Goal: Information Seeking & Learning: Check status

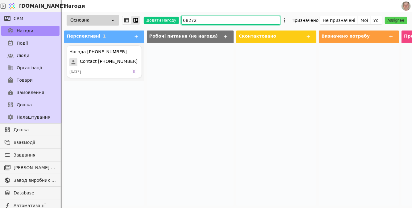
drag, startPoint x: 204, startPoint y: 20, endPoint x: 175, endPoint y: 4, distance: 33.4
click at [165, 16] on div "Основна Додати Нагоду 68272 Призначено Не призначені Мої Усі Assignee" at bounding box center [237, 20] width 351 height 16
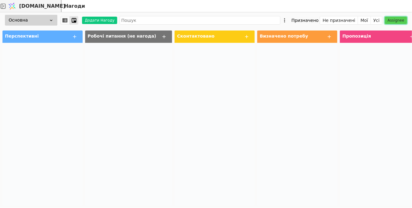
click at [398, 20] on button "Assignee" at bounding box center [396, 20] width 22 height 7
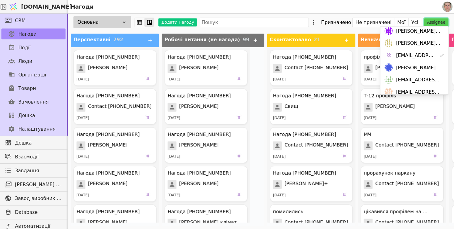
scroll to position [90, 0]
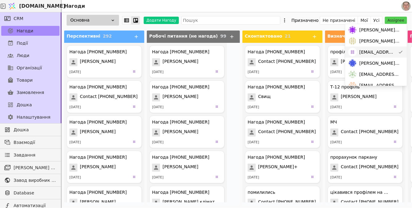
click at [388, 53] on span "[EMAIL_ADDRESS][DOMAIN_NAME]" at bounding box center [378, 52] width 36 height 6
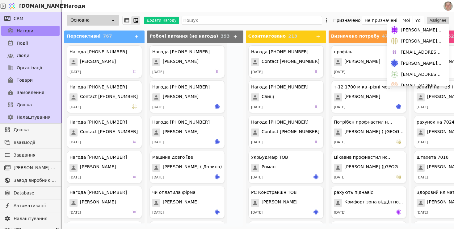
click at [245, 5] on div "Нагоди" at bounding box center [252, 6] width 380 height 12
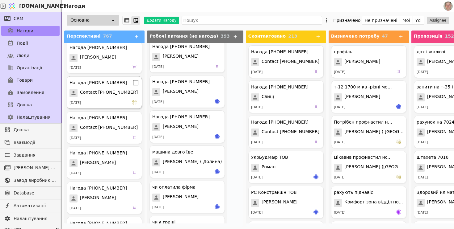
scroll to position [0, 0]
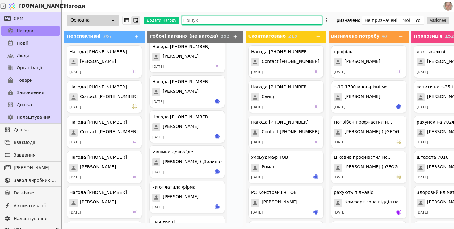
click at [228, 17] on input "text" at bounding box center [251, 20] width 140 height 9
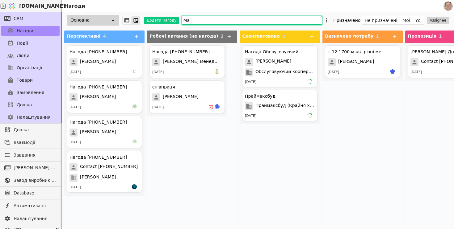
type input "М"
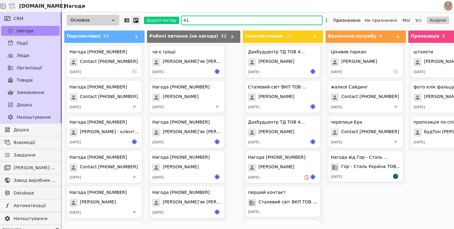
type input "4"
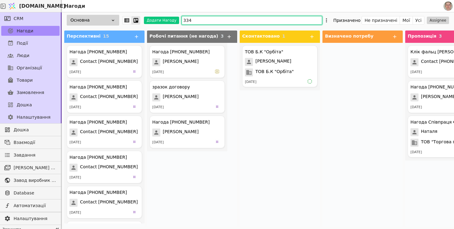
type input "334"
